Goal: Navigation & Orientation: Find specific page/section

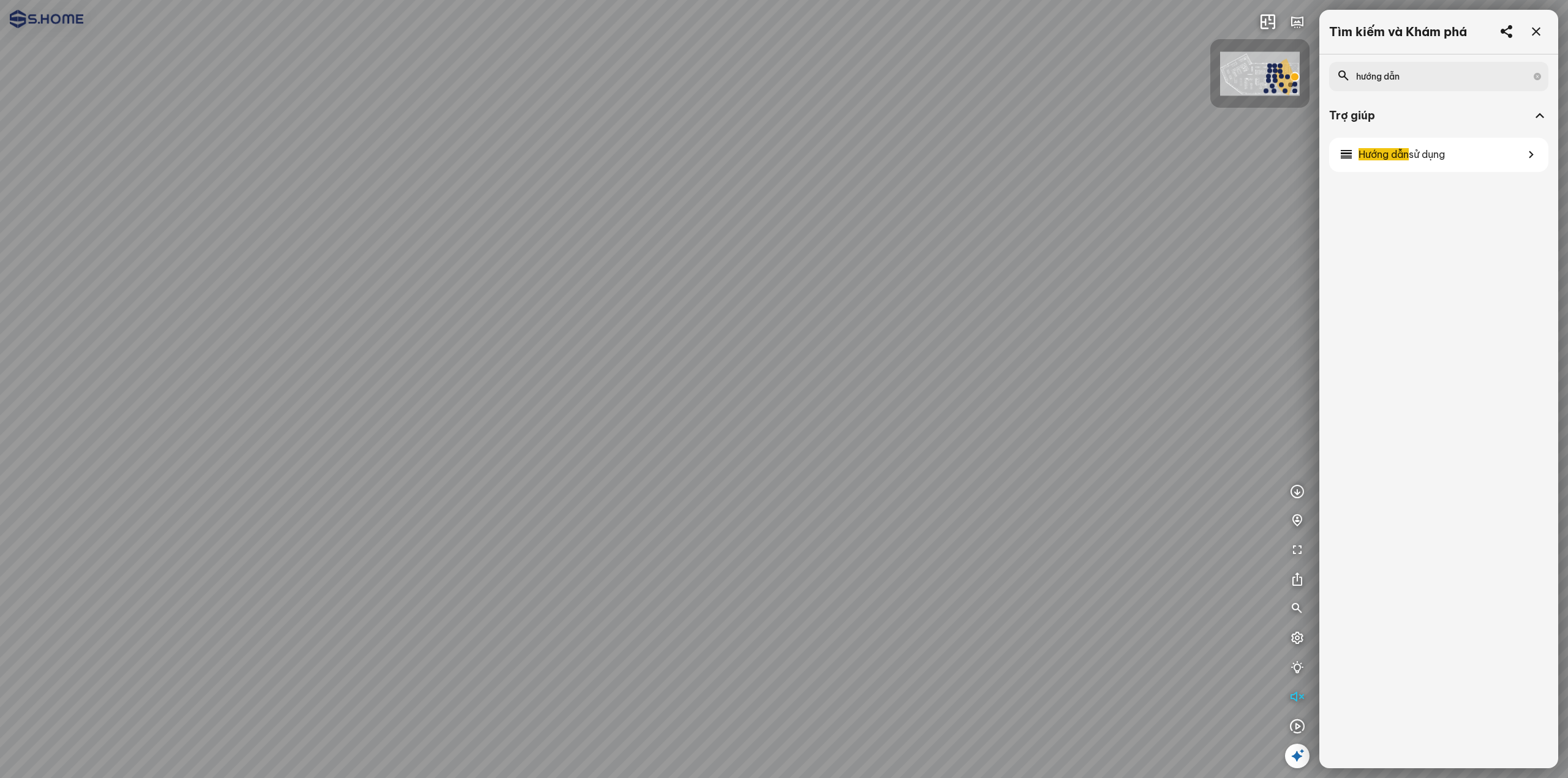
click at [1082, 424] on div at bounding box center [784, 389] width 1568 height 778
click at [715, 491] on div at bounding box center [784, 389] width 1568 height 778
click at [1270, 22] on icon "button" at bounding box center [1268, 21] width 14 height 14
click at [1300, 19] on icon "button" at bounding box center [1297, 21] width 14 height 14
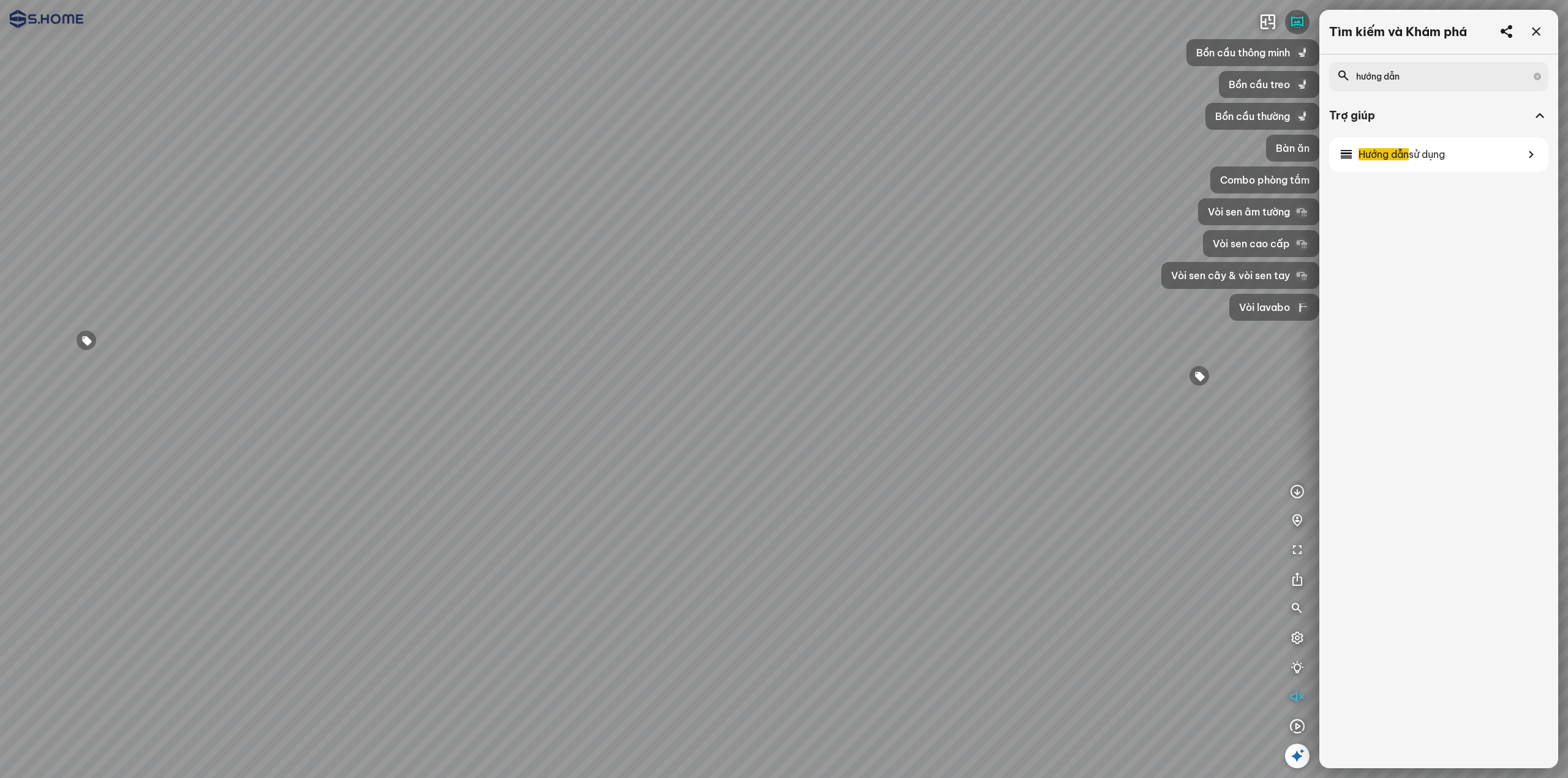
drag, startPoint x: 810, startPoint y: 607, endPoint x: 768, endPoint y: 395, distance: 216.1
click at [768, 396] on div at bounding box center [784, 389] width 1568 height 778
click at [671, 602] on div at bounding box center [784, 389] width 1568 height 778
click at [1544, 32] on div at bounding box center [1537, 32] width 25 height 25
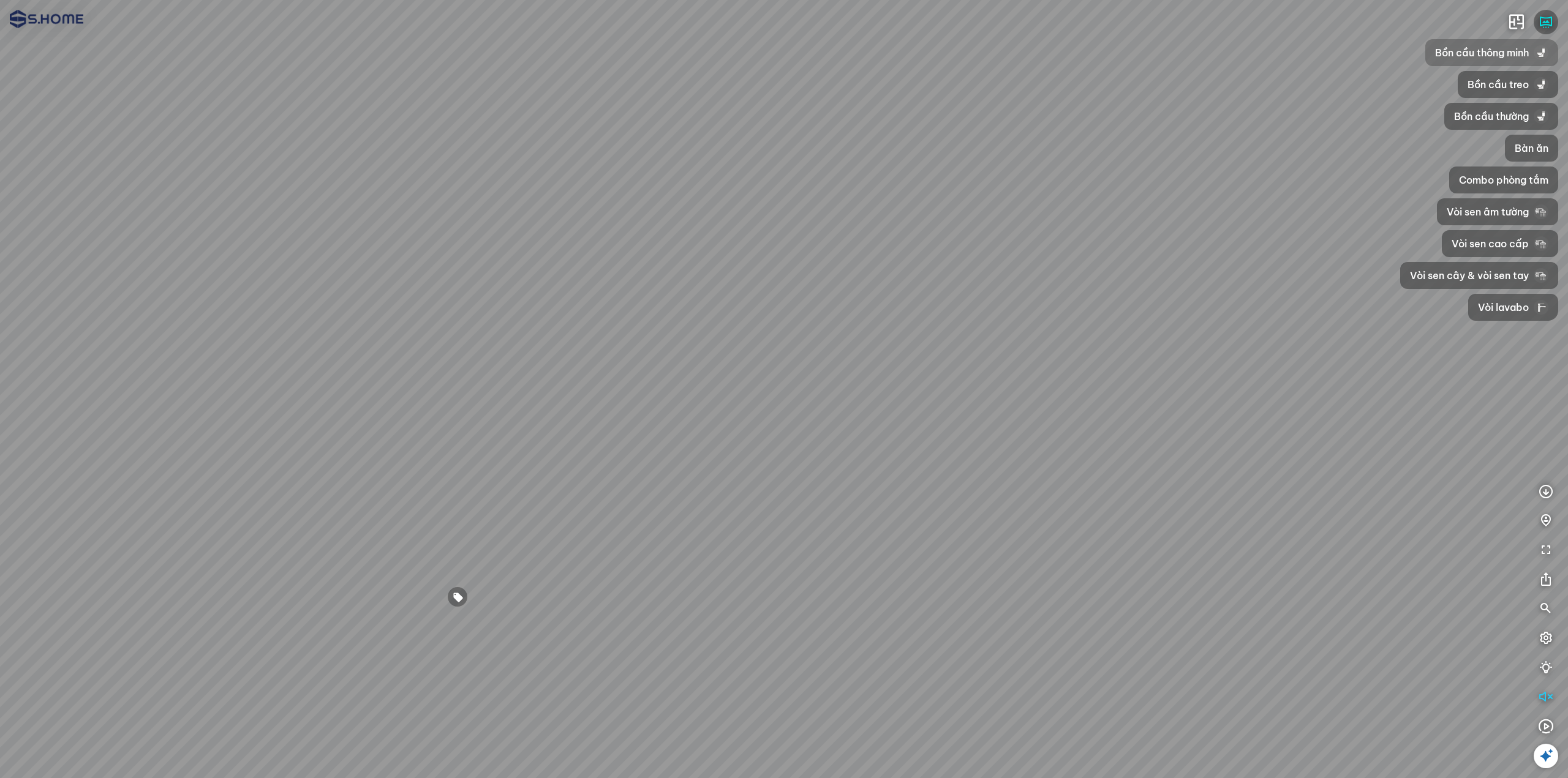
click at [1506, 50] on span "Bồn cầu thông minh" at bounding box center [1482, 52] width 93 height 14
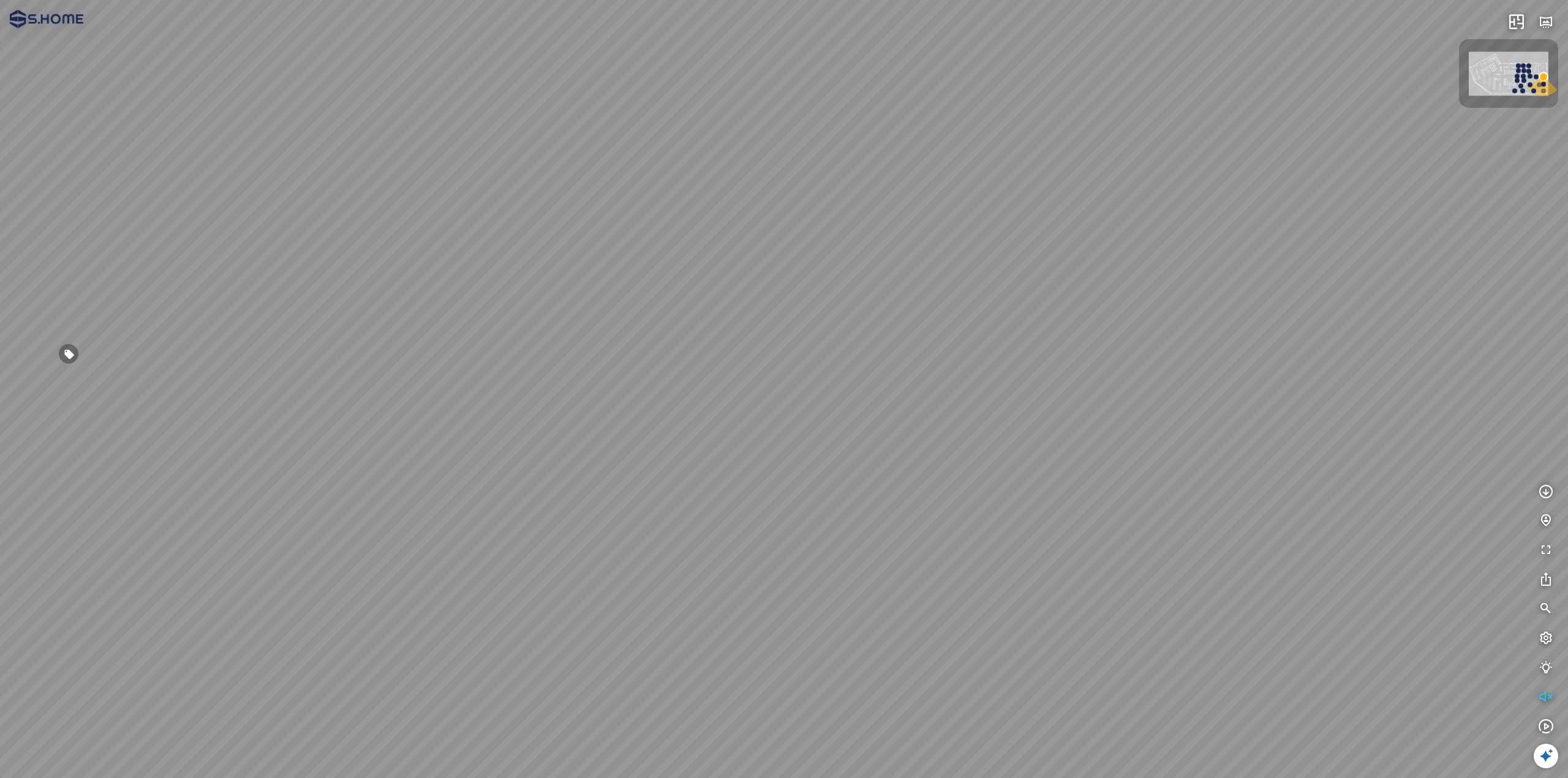
drag, startPoint x: 1240, startPoint y: 365, endPoint x: 1035, endPoint y: 245, distance: 237.5
click at [1065, 249] on div at bounding box center [784, 389] width 1568 height 778
click at [1552, 23] on icon "button" at bounding box center [1545, 21] width 14 height 14
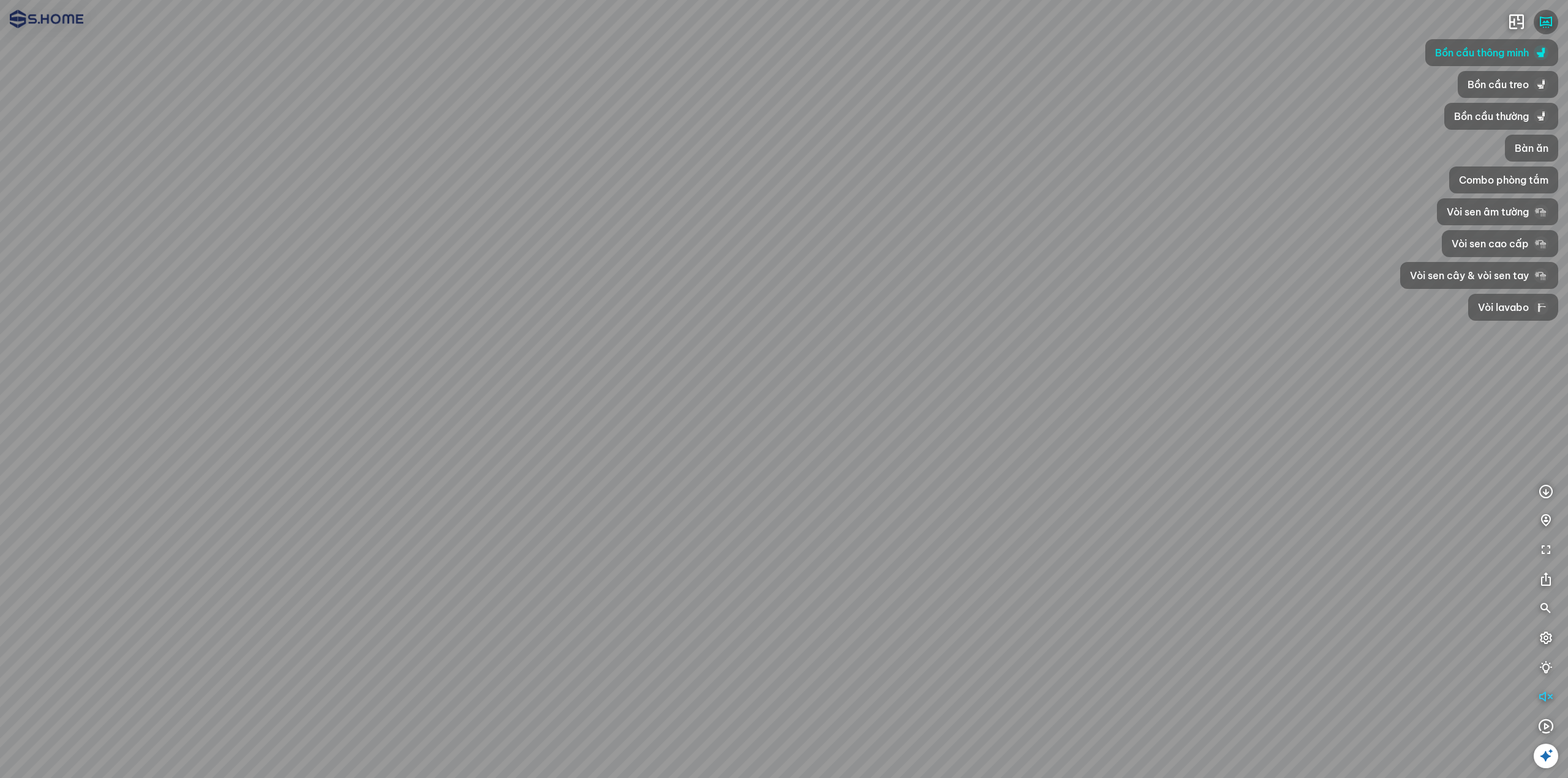
drag, startPoint x: 1175, startPoint y: 342, endPoint x: 1036, endPoint y: 316, distance: 141.4
click at [1046, 309] on div at bounding box center [784, 389] width 1568 height 778
click at [845, 606] on div at bounding box center [784, 389] width 1568 height 778
drag, startPoint x: 782, startPoint y: 371, endPoint x: 894, endPoint y: 329, distance: 119.6
click at [856, 340] on div at bounding box center [784, 389] width 1568 height 778
